Goal: Task Accomplishment & Management: Complete application form

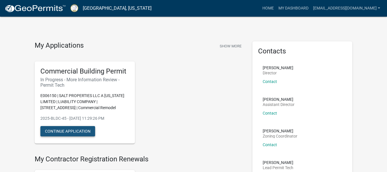
click at [87, 132] on button "Continue Application" at bounding box center [67, 131] width 55 height 10
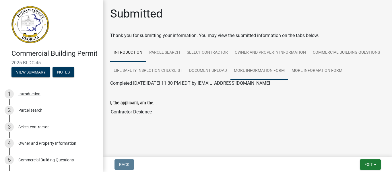
click at [272, 69] on link "More Information Form" at bounding box center [259, 71] width 58 height 18
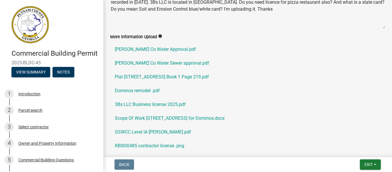
scroll to position [183, 0]
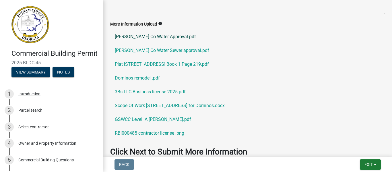
click at [159, 44] on link "[PERSON_NAME] Co Water Approval.pdf" at bounding box center [247, 37] width 275 height 14
click at [173, 57] on link "[PERSON_NAME] Co Water Sewer approval.pdf" at bounding box center [247, 51] width 275 height 14
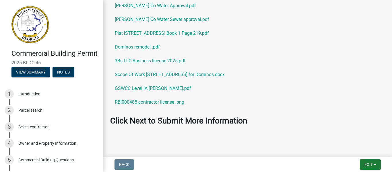
scroll to position [217, 0]
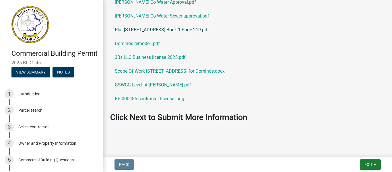
click at [191, 37] on link "Plat [STREET_ADDRESS] Book 1 Page 219.pdf" at bounding box center [247, 30] width 275 height 14
click at [195, 78] on link "Scope Of Work [STREET_ADDRESS] for Dominos.docx" at bounding box center [247, 71] width 275 height 14
click at [208, 78] on link "Scope Of Work [STREET_ADDRESS] for Dominos.docx" at bounding box center [247, 71] width 275 height 14
drag, startPoint x: 210, startPoint y: 89, endPoint x: 205, endPoint y: 89, distance: 4.6
click at [205, 78] on link "Scope Of Work [STREET_ADDRESS] for Dominos.docx" at bounding box center [247, 71] width 275 height 14
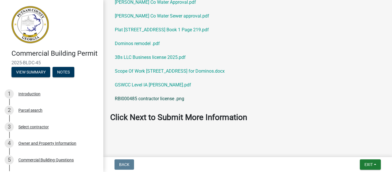
drag, startPoint x: 214, startPoint y: 89, endPoint x: 291, endPoint y: 121, distance: 84.0
click at [291, 105] on link "RBI000485 contractor license .png" at bounding box center [247, 99] width 275 height 14
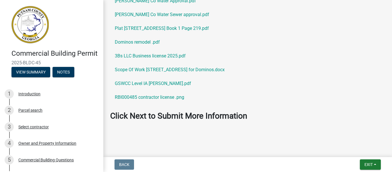
scroll to position [237, 0]
click at [377, 164] on button "Exit" at bounding box center [369, 164] width 21 height 10
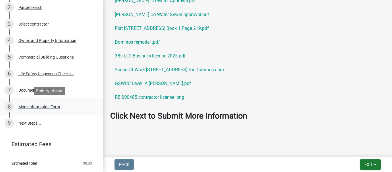
click at [42, 105] on div "More Information Form" at bounding box center [39, 107] width 42 height 4
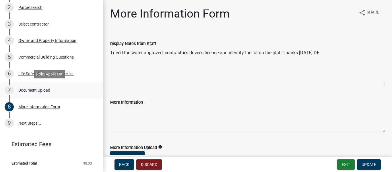
click at [30, 90] on div "Document Upload" at bounding box center [34, 90] width 32 height 4
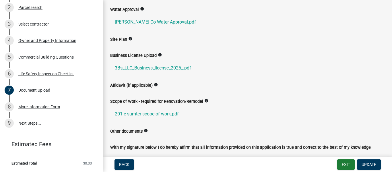
scroll to position [138, 0]
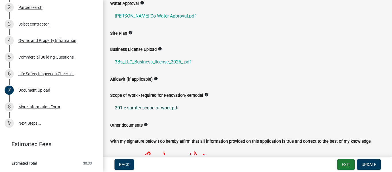
drag, startPoint x: 175, startPoint y: 107, endPoint x: 186, endPoint y: 103, distance: 11.5
click at [186, 103] on link "201 e sumter scope of work.pdf" at bounding box center [247, 108] width 275 height 14
click at [161, 107] on link "201 e sumter scope of work.pdf" at bounding box center [247, 108] width 275 height 14
click at [130, 123] on label "Other documents" at bounding box center [126, 125] width 32 height 4
click at [43, 91] on div "Document Upload" at bounding box center [34, 90] width 32 height 4
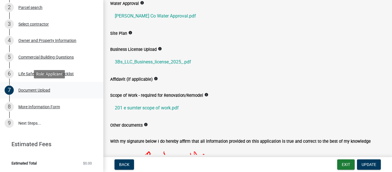
click at [43, 91] on div "Document Upload" at bounding box center [34, 90] width 32 height 4
click at [32, 89] on div "Document Upload" at bounding box center [34, 90] width 32 height 4
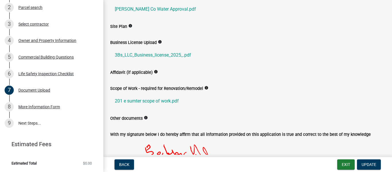
scroll to position [149, 0]
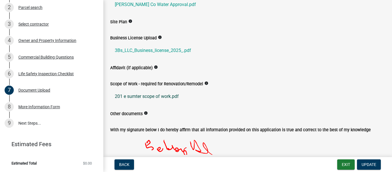
click at [176, 97] on link "201 e sumter scope of work.pdf" at bounding box center [247, 96] width 275 height 14
click at [30, 122] on link "9 Next Steps..." at bounding box center [51, 123] width 103 height 17
click at [40, 105] on div "More Information Form" at bounding box center [39, 107] width 42 height 4
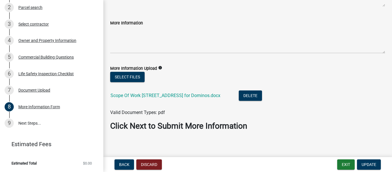
scroll to position [82, 0]
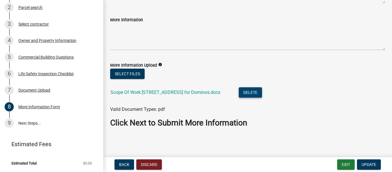
click at [244, 90] on button "Delete" at bounding box center [249, 92] width 23 height 10
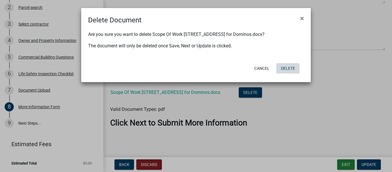
click at [294, 68] on button "Delete" at bounding box center [287, 68] width 23 height 10
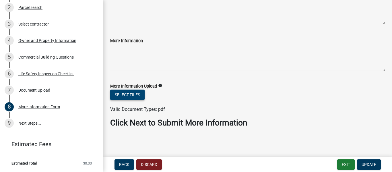
click at [135, 94] on button "Select files" at bounding box center [127, 94] width 34 height 10
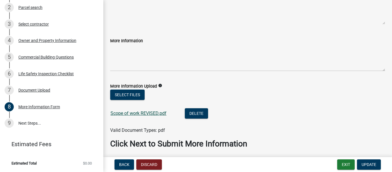
click at [127, 114] on link "Scope of work REVISED.pdf" at bounding box center [138, 112] width 56 height 5
click at [130, 94] on button "Select files" at bounding box center [127, 94] width 34 height 10
click at [140, 95] on button "Select files" at bounding box center [127, 94] width 34 height 10
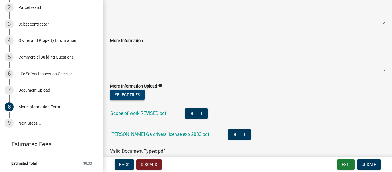
scroll to position [103, 0]
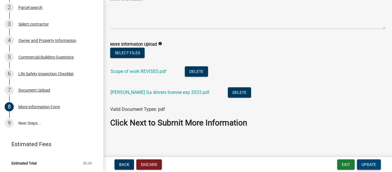
click at [372, 161] on button "Update" at bounding box center [369, 164] width 24 height 10
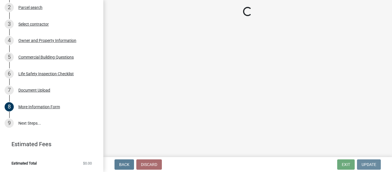
scroll to position [0, 0]
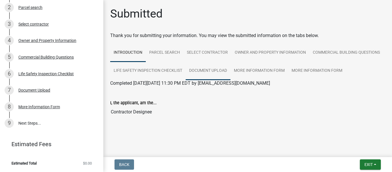
click at [221, 68] on link "Document Upload" at bounding box center [207, 71] width 45 height 18
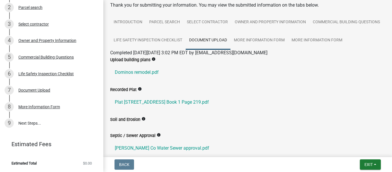
scroll to position [34, 0]
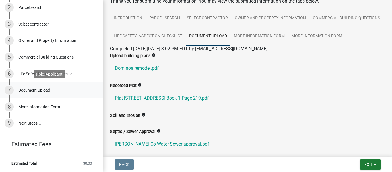
click at [29, 89] on div "Document Upload" at bounding box center [34, 90] width 32 height 4
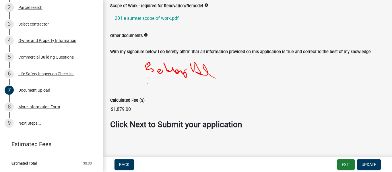
scroll to position [229, 0]
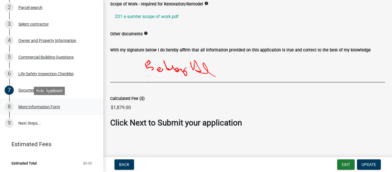
click at [38, 107] on div "More Information Form" at bounding box center [39, 107] width 42 height 4
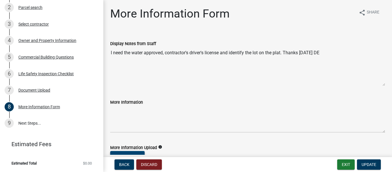
click at [135, 153] on button "Select files" at bounding box center [127, 156] width 34 height 10
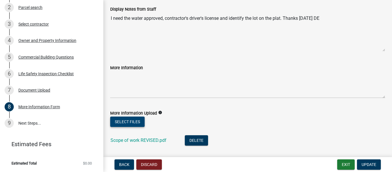
scroll to position [57, 0]
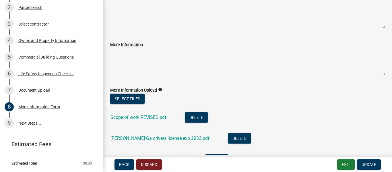
click at [168, 75] on textarea "More Information" at bounding box center [247, 61] width 275 height 27
click at [128, 60] on textarea "More Information" at bounding box center [247, 61] width 275 height 27
click at [204, 53] on textarea "The permit for water is already approved and oaid for" at bounding box center [247, 61] width 275 height 27
click at [225, 52] on textarea "The permit for water is already approved and paid for" at bounding box center [247, 61] width 275 height 27
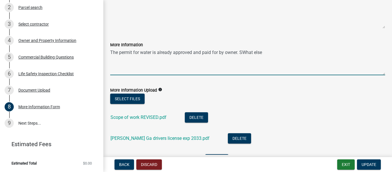
click at [243, 51] on textarea "The permit for water is already approved and paid for by owner. SWhat else" at bounding box center [247, 61] width 275 height 27
click at [265, 54] on textarea "The permit for water is already approved and paid for by owner. What else" at bounding box center [247, 61] width 275 height 27
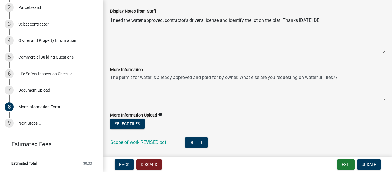
scroll to position [21, 0]
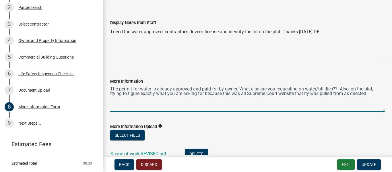
click at [310, 92] on textarea "The permit for water is already approved and paid for by owner. What else are y…" at bounding box center [247, 98] width 275 height 27
click at [373, 92] on textarea "The permit for water is already approved and paid for by owner. What else are y…" at bounding box center [247, 98] width 275 height 27
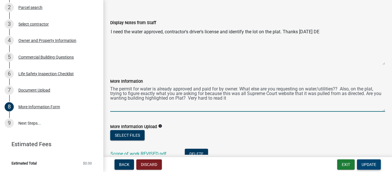
type textarea "The permit for water is already approved and paid for by owner. What else are y…"
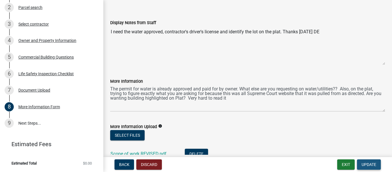
click at [373, 162] on span "Update" at bounding box center [368, 164] width 15 height 5
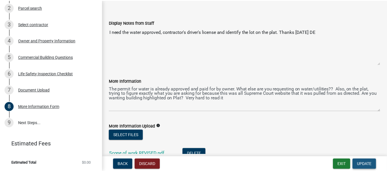
scroll to position [0, 0]
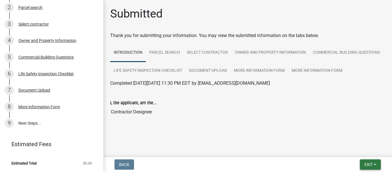
click at [378, 165] on button "Exit" at bounding box center [369, 164] width 21 height 10
click at [348, 150] on button "Save & Exit" at bounding box center [357, 149] width 46 height 14
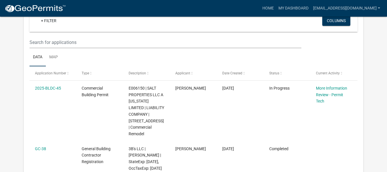
scroll to position [99, 0]
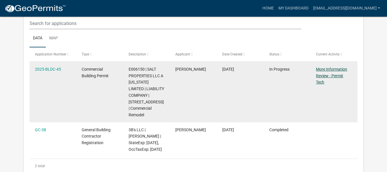
click at [327, 71] on link "More Information Review - Permit Tech" at bounding box center [331, 76] width 31 height 18
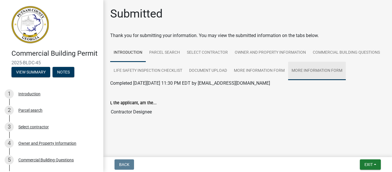
click at [314, 70] on link "More Information Form" at bounding box center [317, 71] width 58 height 18
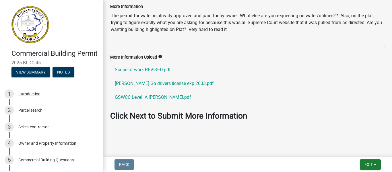
scroll to position [111, 0]
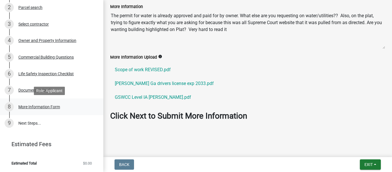
click at [40, 105] on div "More Information Form" at bounding box center [39, 107] width 42 height 4
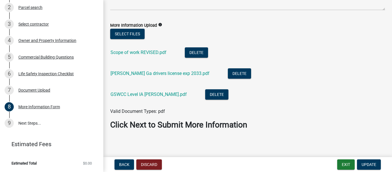
scroll to position [124, 0]
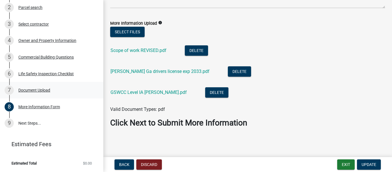
click at [45, 89] on div "Document Upload" at bounding box center [34, 90] width 32 height 4
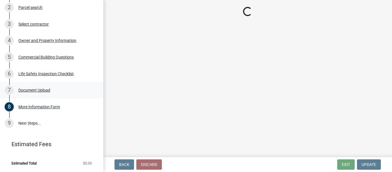
scroll to position [0, 0]
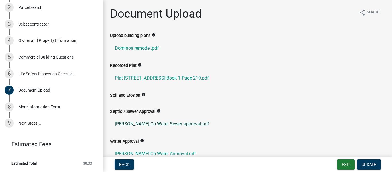
click at [133, 124] on link "[PERSON_NAME] Co Water Sewer approval.pdf" at bounding box center [247, 124] width 275 height 14
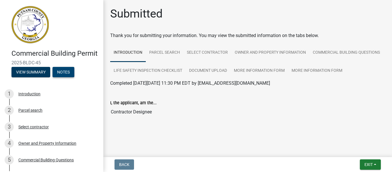
click at [70, 77] on button "Notes" at bounding box center [63, 72] width 22 height 10
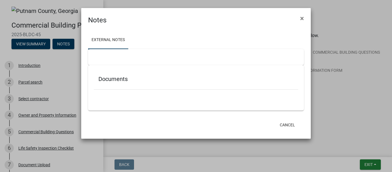
click at [103, 93] on div at bounding box center [196, 92] width 204 height 6
click at [97, 72] on div "Documents" at bounding box center [196, 80] width 204 height 19
click at [99, 56] on div at bounding box center [196, 57] width 216 height 16
click at [105, 37] on link "External Notes" at bounding box center [108, 40] width 40 height 18
click at [126, 94] on div at bounding box center [196, 92] width 204 height 6
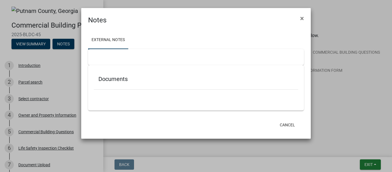
click at [110, 73] on div "Documents" at bounding box center [196, 80] width 204 height 19
click at [113, 78] on h5 "Documents" at bounding box center [195, 78] width 195 height 7
click at [304, 18] on button "×" at bounding box center [301, 18] width 13 height 16
